Goal: Communication & Community: Answer question/provide support

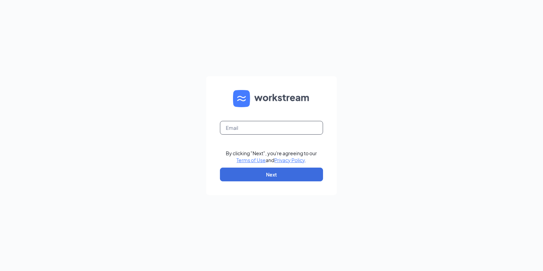
click at [228, 129] on input "text" at bounding box center [271, 128] width 103 height 14
type input "[EMAIL_ADDRESS][DOMAIN_NAME]"
click at [257, 177] on button "Next" at bounding box center [271, 175] width 103 height 14
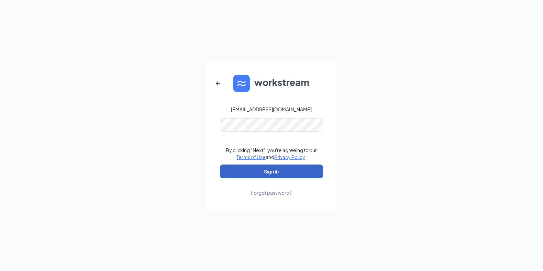
click at [254, 169] on button "Sign In" at bounding box center [271, 172] width 103 height 14
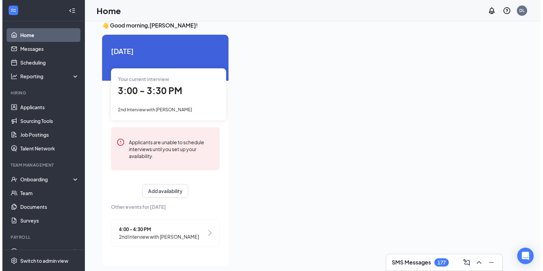
scroll to position [14, 0]
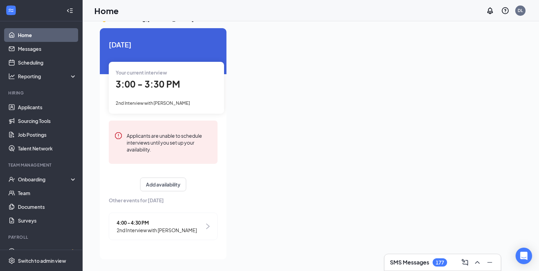
click at [150, 229] on span "2nd Interview with Mohsina Uddin" at bounding box center [157, 231] width 80 height 8
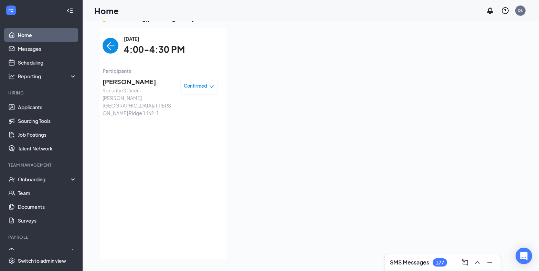
click at [124, 81] on span "Mohsina Uddin" at bounding box center [138, 82] width 72 height 10
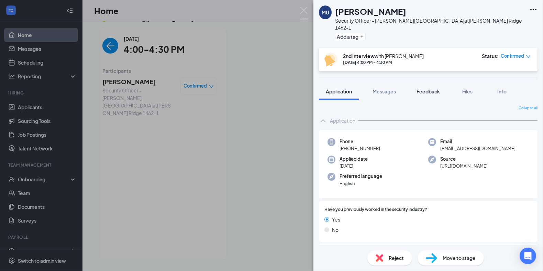
click at [436, 88] on span "Feedback" at bounding box center [428, 91] width 23 height 6
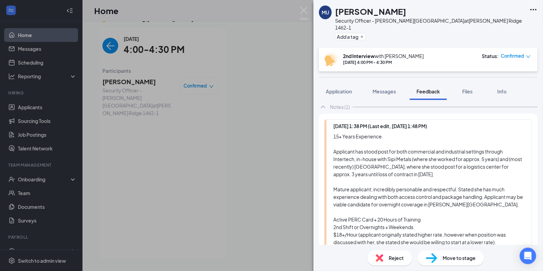
scroll to position [62, 0]
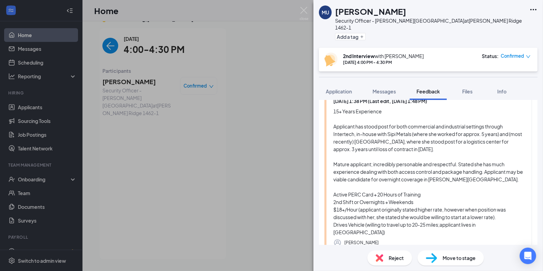
click at [114, 44] on div "MU Mohsina Uddin Security Officer - Burr Ridge at Burr Ridge 1462-1 Add a tag 2…" at bounding box center [271, 135] width 543 height 271
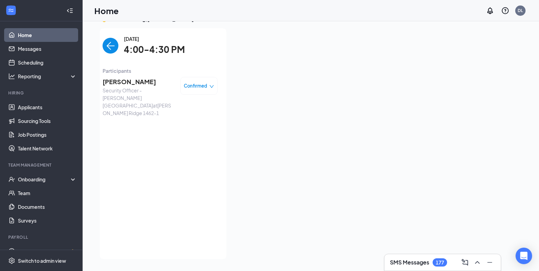
click at [111, 45] on img "back-button" at bounding box center [110, 46] width 16 height 16
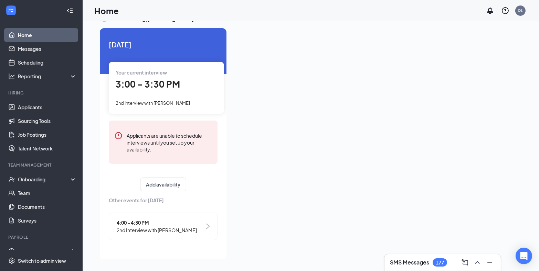
click at [142, 84] on span "3:00 - 3:30 PM" at bounding box center [148, 83] width 64 height 11
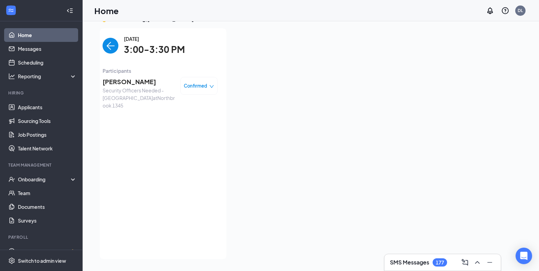
click at [128, 84] on span "PHILLIP DUCLAS" at bounding box center [138, 82] width 72 height 10
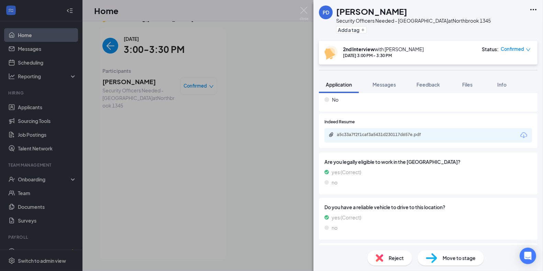
scroll to position [125, 0]
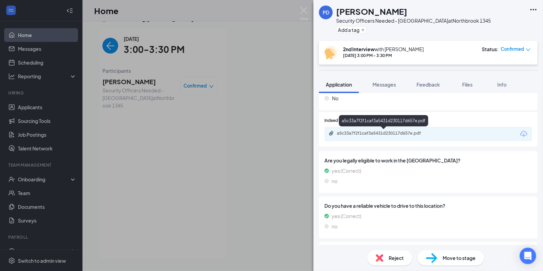
click at [376, 135] on div "a5c33a7f2f1caf3a5431d230117d657e.pdf" at bounding box center [385, 134] width 96 height 6
click at [142, 51] on div "PD PHILLIP DUCLAS Security Officers Needed - Northbrook at Northbrook 1345 Add …" at bounding box center [271, 135] width 543 height 271
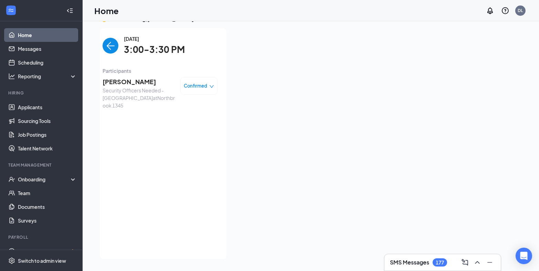
click at [132, 81] on span "PHILLIP DUCLAS" at bounding box center [138, 82] width 72 height 10
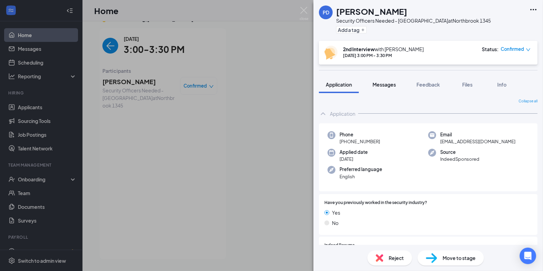
click at [386, 85] on span "Messages" at bounding box center [384, 85] width 23 height 6
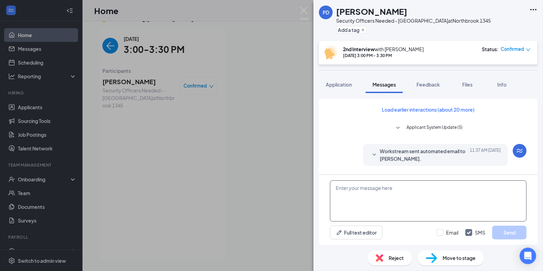
paste textarea "Join Zoom Meeting https://us04web.zoom.us/j/72929839813?pwd=BHlGUqZW2BnGdgKEJXb…"
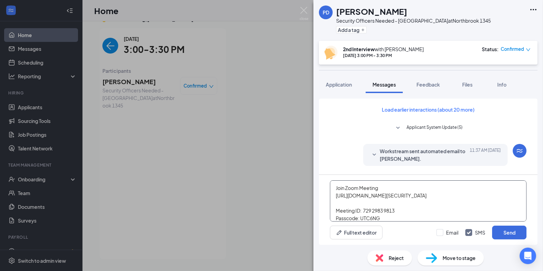
scroll to position [37, 0]
type textarea "Join Zoom Meeting https://us04web.zoom.us/j/72929839813?pwd=BHlGUqZW2BnGdgKEJXb…"
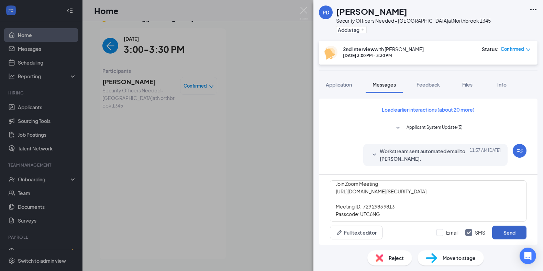
click at [505, 233] on button "Send" at bounding box center [509, 233] width 34 height 14
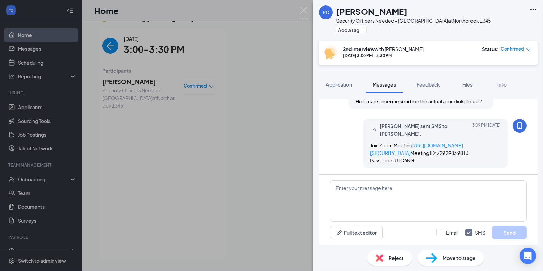
scroll to position [224, 0]
click at [436, 87] on span "Feedback" at bounding box center [428, 85] width 23 height 6
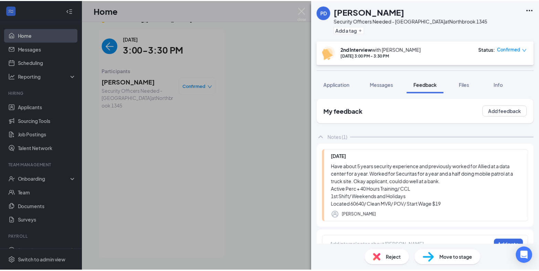
scroll to position [14, 0]
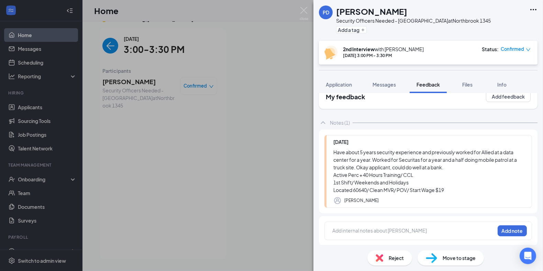
click at [125, 89] on div "PD PHILLIP DUCLAS Security Officers Needed - Northbrook at Northbrook 1345 Add …" at bounding box center [271, 135] width 543 height 271
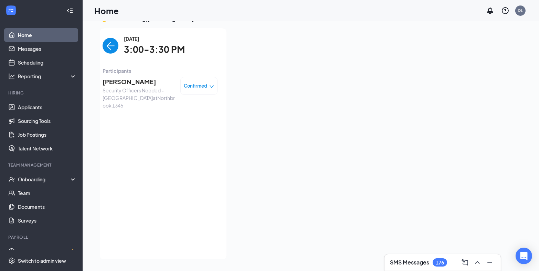
click at [125, 89] on span "Security Officers Needed - Northbrook at Northbrook 1345" at bounding box center [138, 98] width 72 height 23
